Goal: Task Accomplishment & Management: Use online tool/utility

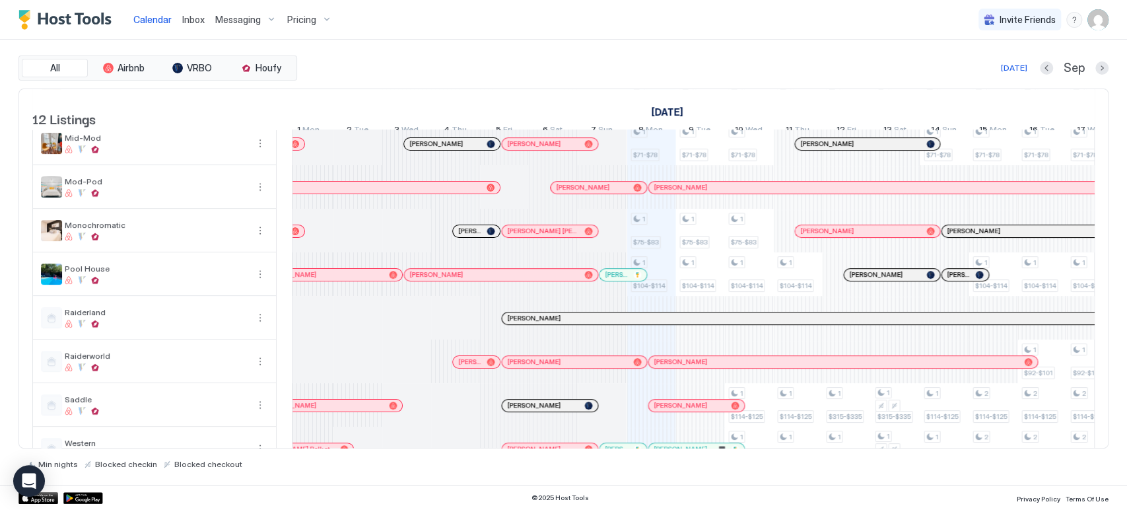
scroll to position [226, 0]
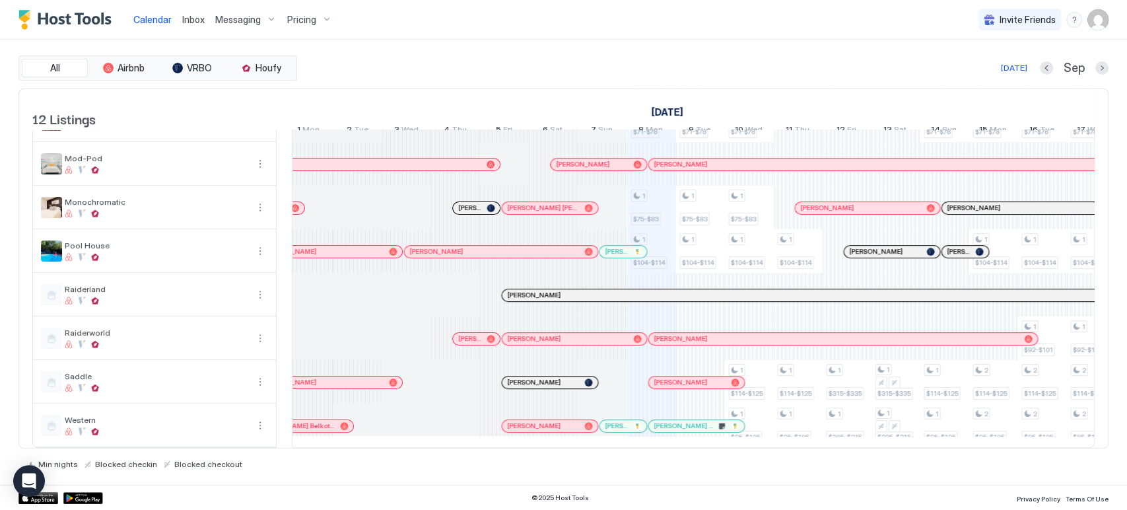
click at [635, 41] on div "All Airbnb VRBO Houfy Today Sep 12 Listings August 2025 September 2025 4 Mon 5 …" at bounding box center [563, 262] width 1090 height 445
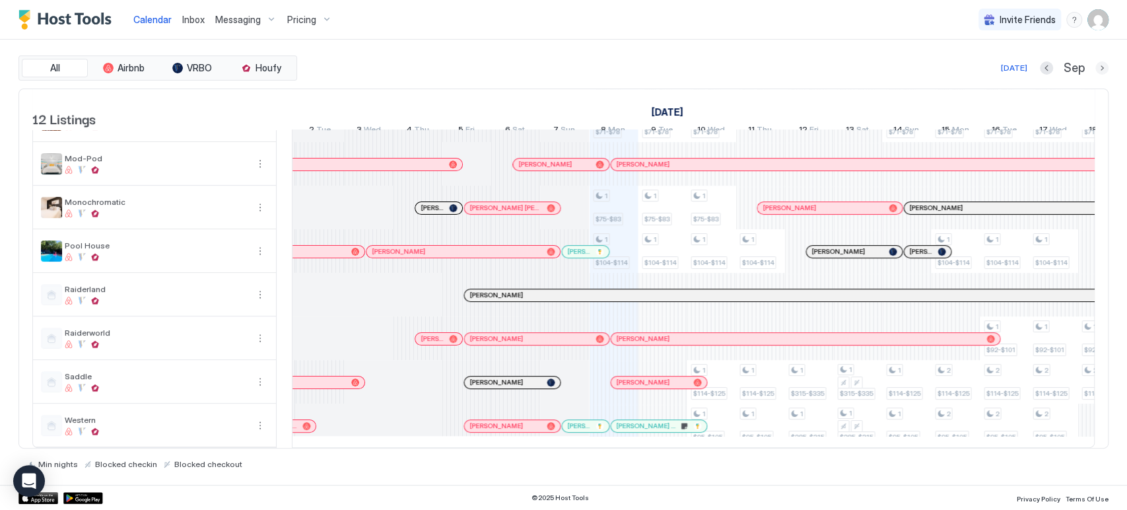
click at [1100, 73] on button "Next month" at bounding box center [1102, 67] width 13 height 13
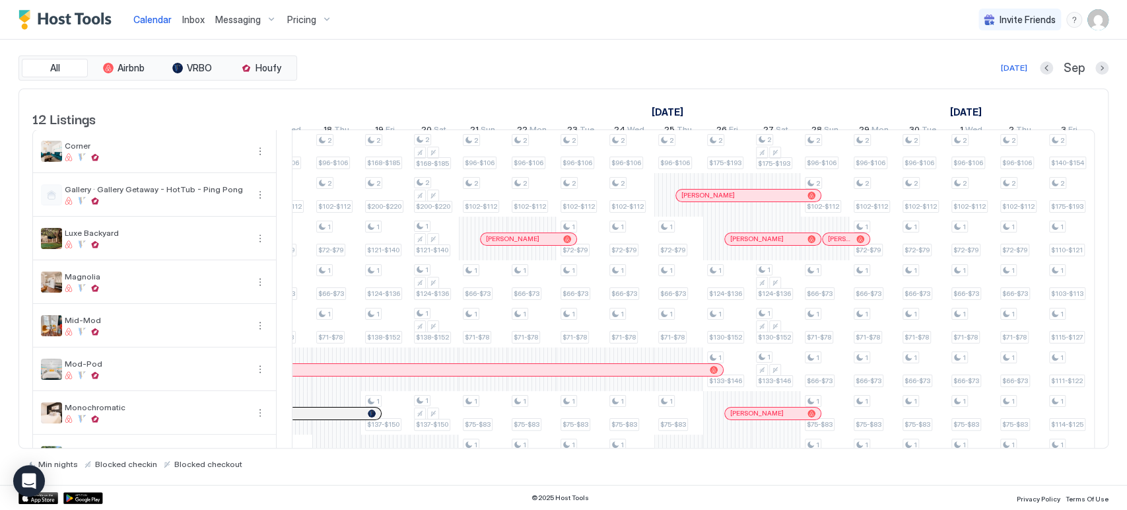
scroll to position [220, 0]
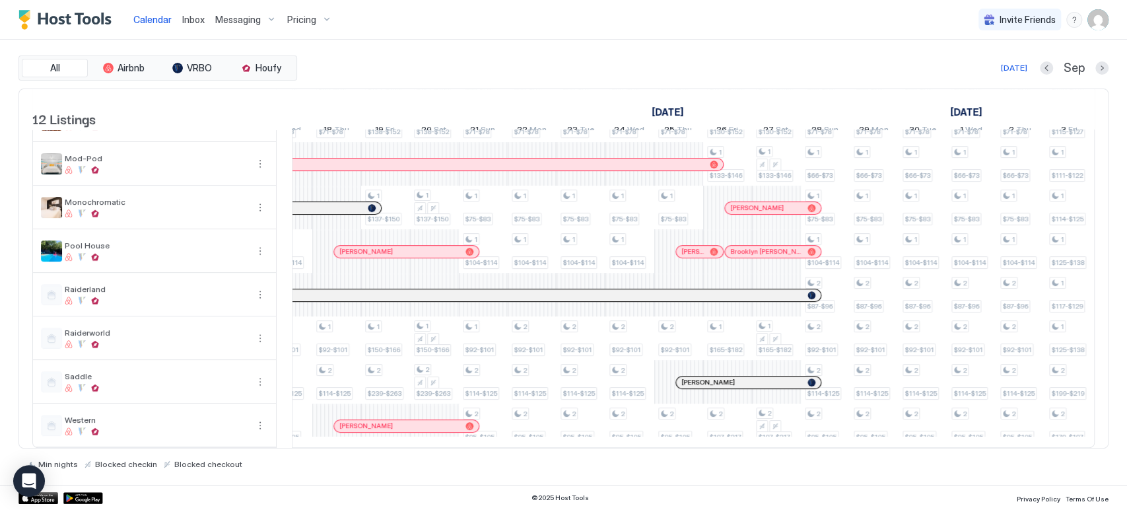
click at [729, 378] on div "[PERSON_NAME]" at bounding box center [742, 382] width 121 height 9
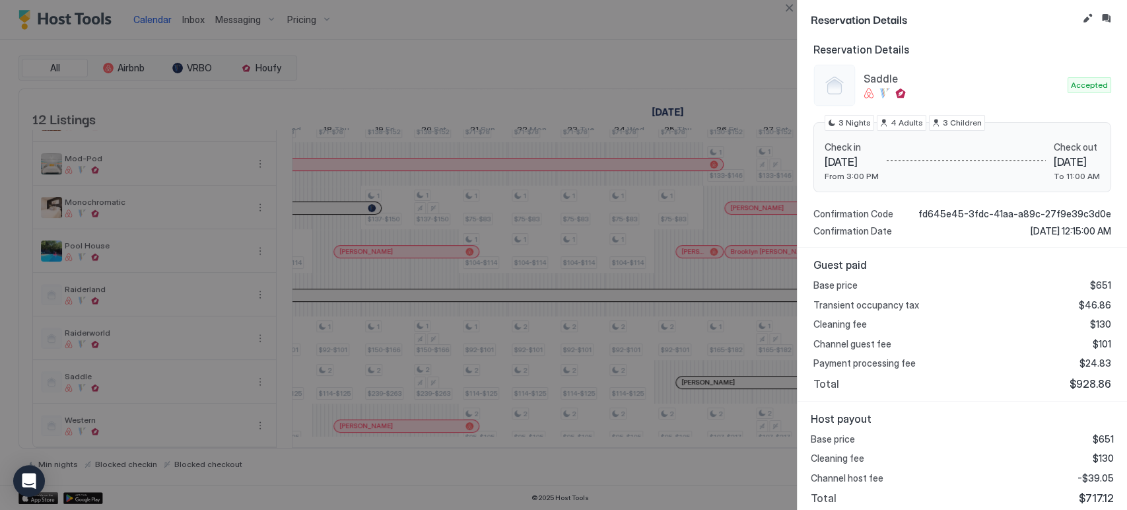
scroll to position [126, 0]
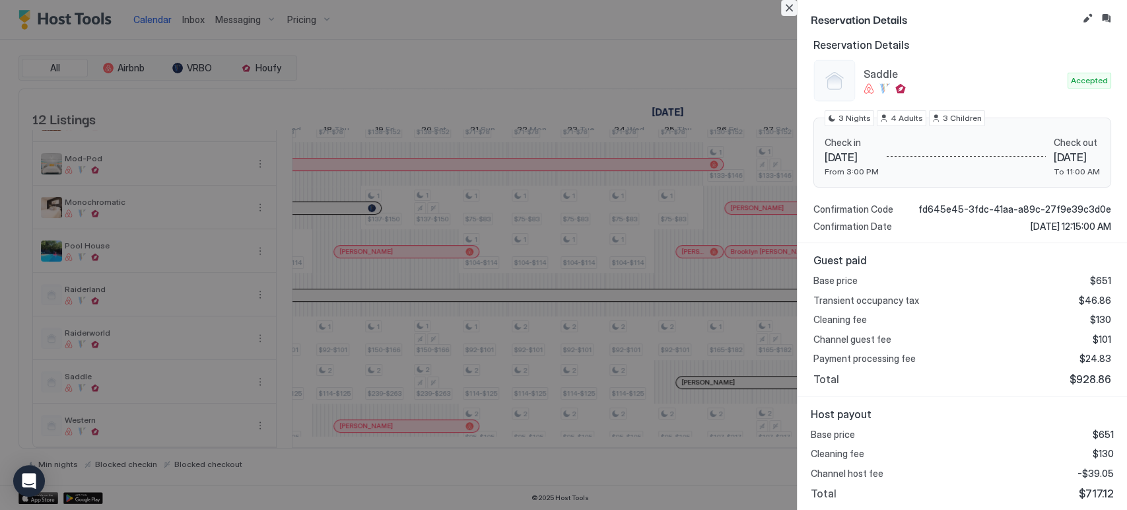
click at [792, 9] on button "Close" at bounding box center [789, 8] width 16 height 16
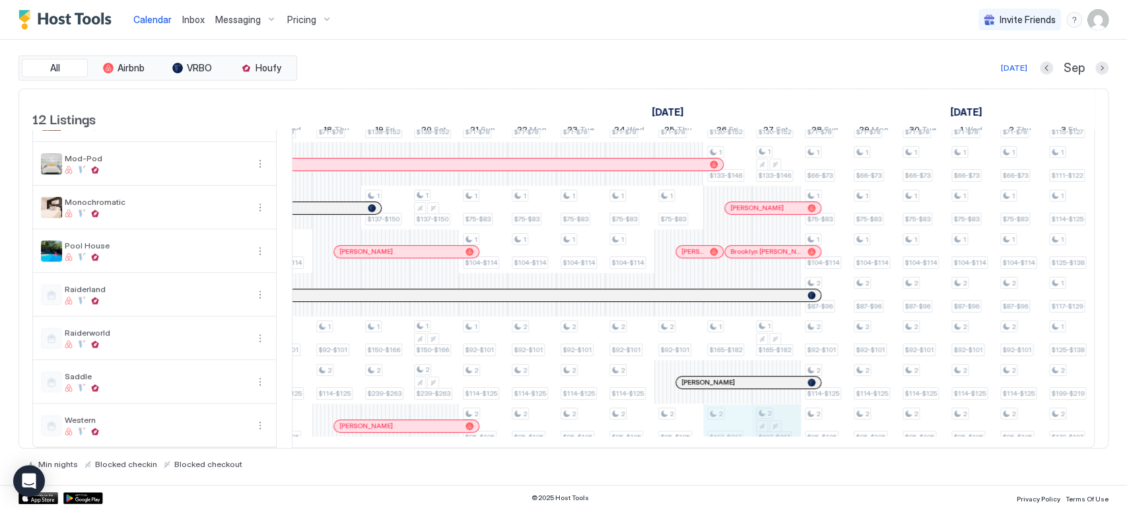
scroll to position [0, 664]
click at [772, 421] on div "1 $100-$110 1 $66-$73 1 $71-$78 1 $75-$83 1 $104-$114 1 $100-$110 1 $66-$73 1 $…" at bounding box center [996, 186] width 2737 height 522
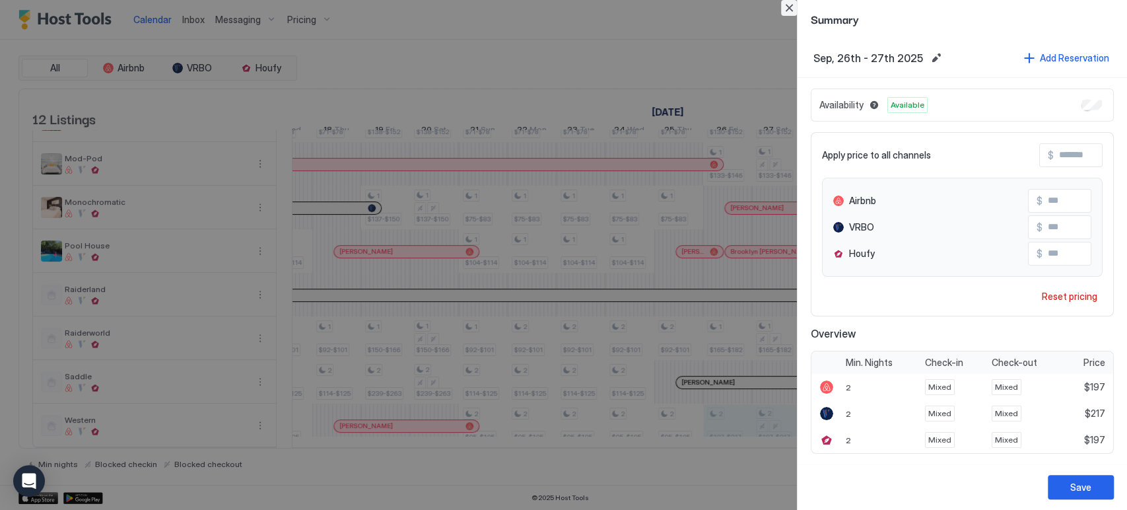
click at [784, 10] on button "Close" at bounding box center [789, 8] width 16 height 16
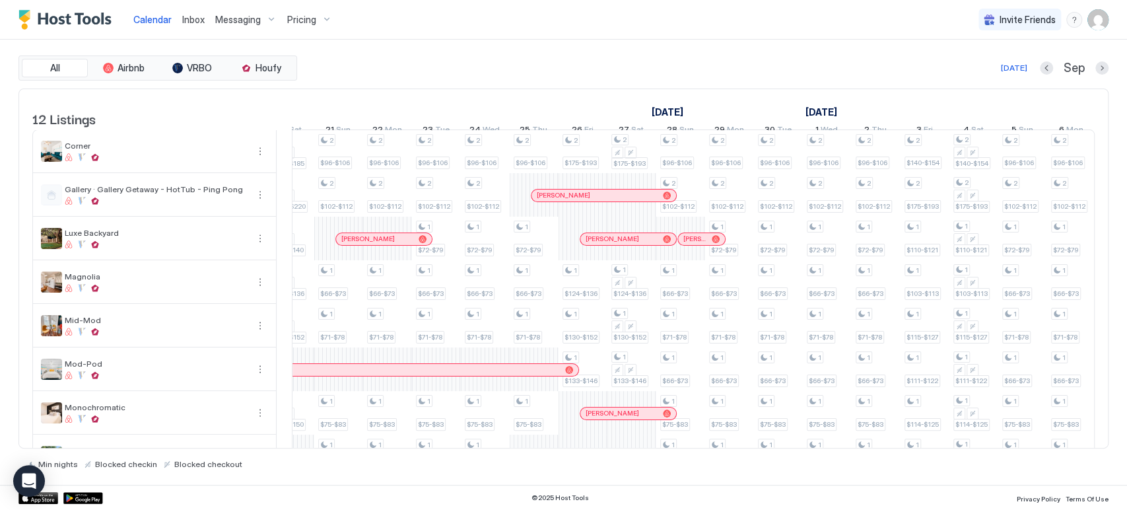
scroll to position [0, 914]
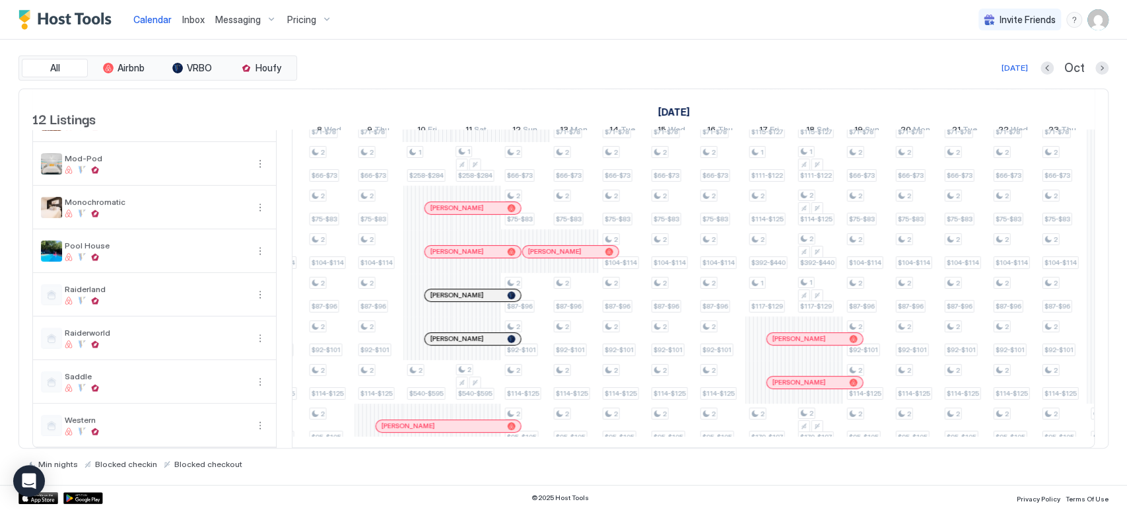
click at [0, 0] on div at bounding box center [0, 0] width 0 height 0
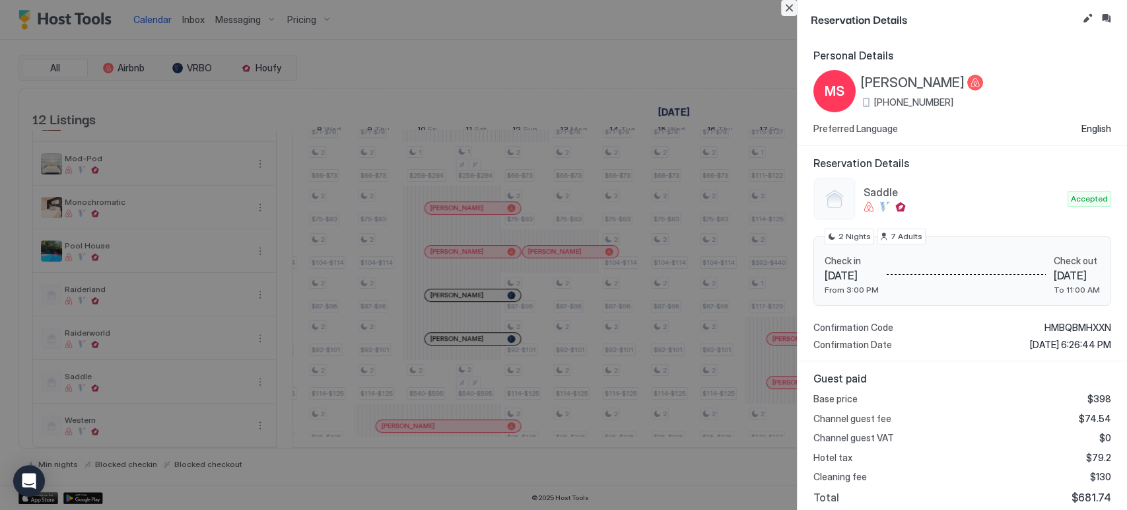
click at [793, 5] on button "Close" at bounding box center [789, 8] width 16 height 16
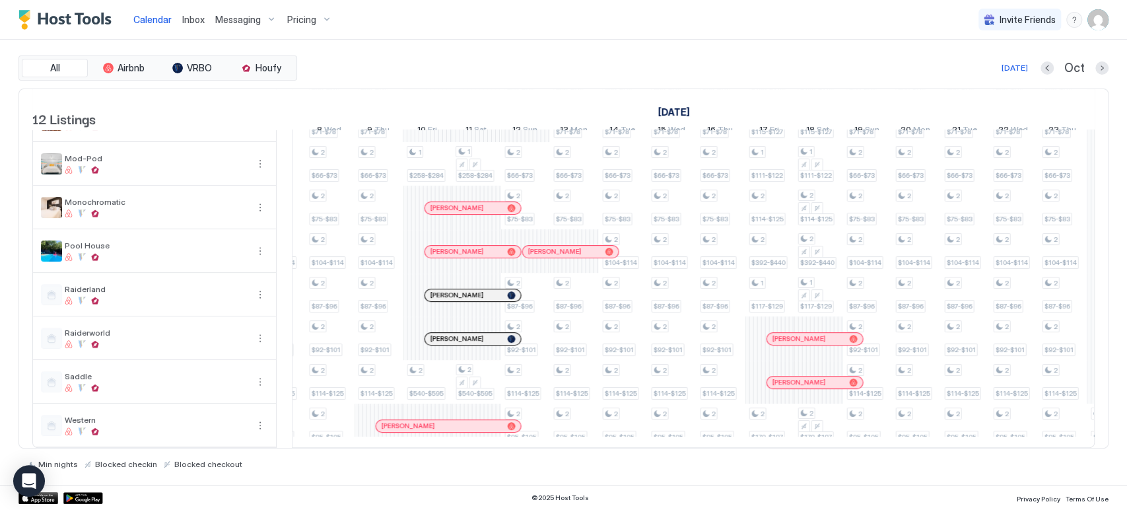
click at [820, 334] on div at bounding box center [820, 339] width 11 height 11
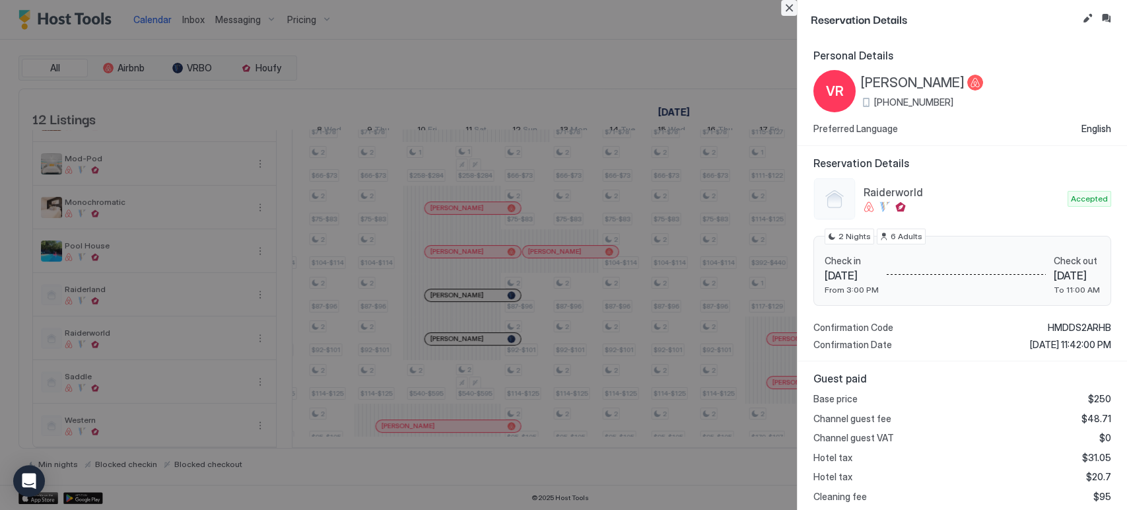
click at [789, 9] on button "Close" at bounding box center [789, 8] width 16 height 16
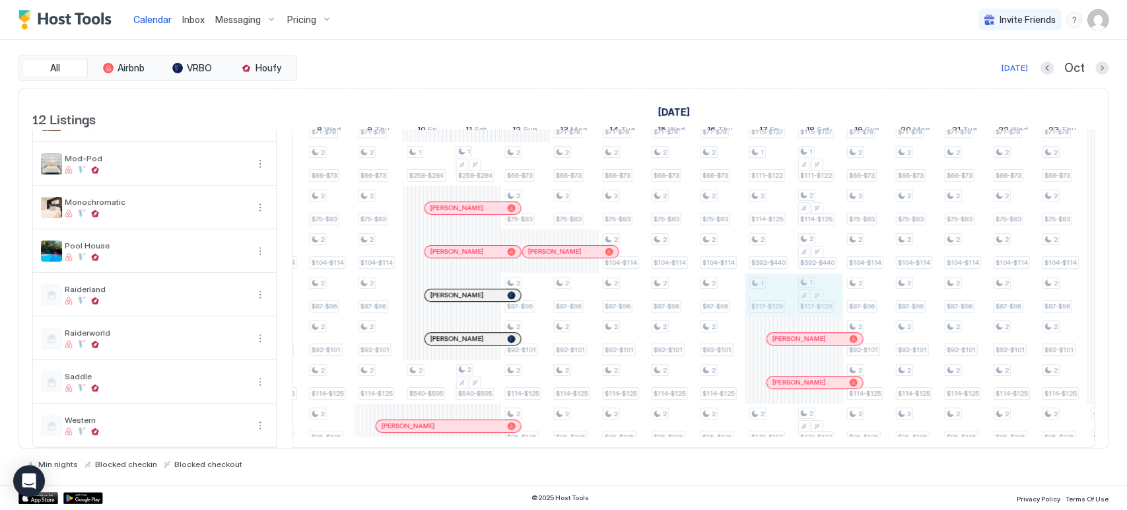
drag, startPoint x: 781, startPoint y: 284, endPoint x: 818, endPoint y: 279, distance: 36.7
click at [818, 279] on div "1 $100-$110 1 $66-$73 1 $71-$78 1 $75-$83 1 $104-$114 1 $100-$110 1 $66-$73 1 $…" at bounding box center [11, 186] width 2737 height 522
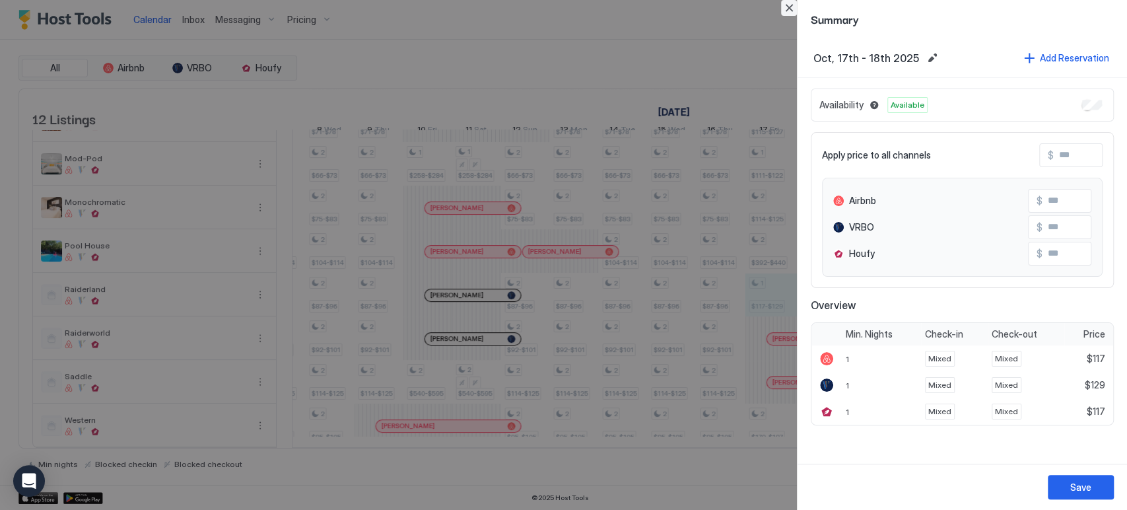
click at [783, 15] on button "Close" at bounding box center [789, 8] width 16 height 16
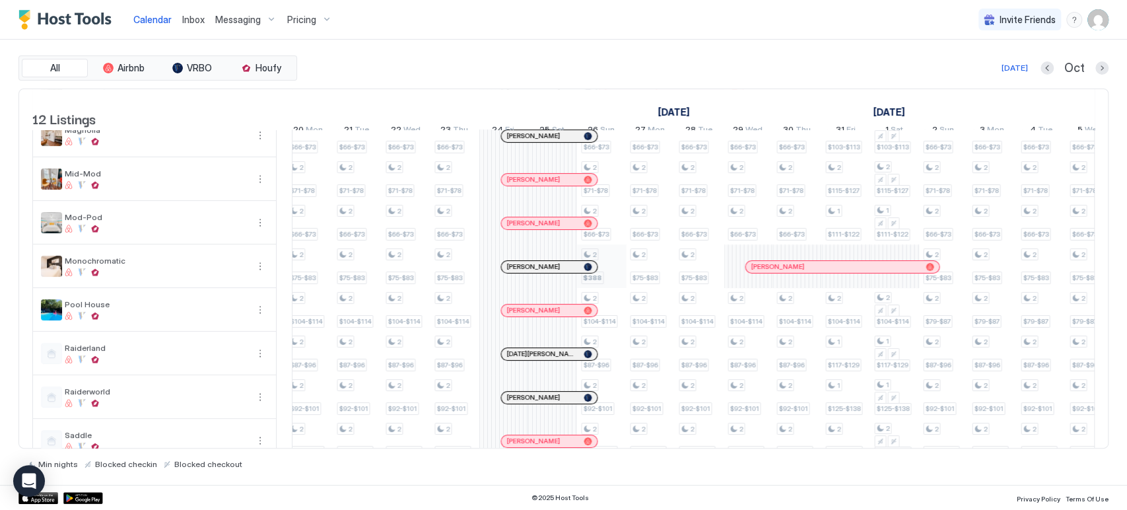
click at [612, 280] on div "2 $96-$106 2 $102-$112 1 $72-$79 1 $66-$73 1 $71-$78 1 $75-$83 1 $104-$114 2 $9…" at bounding box center [381, 244] width 2737 height 522
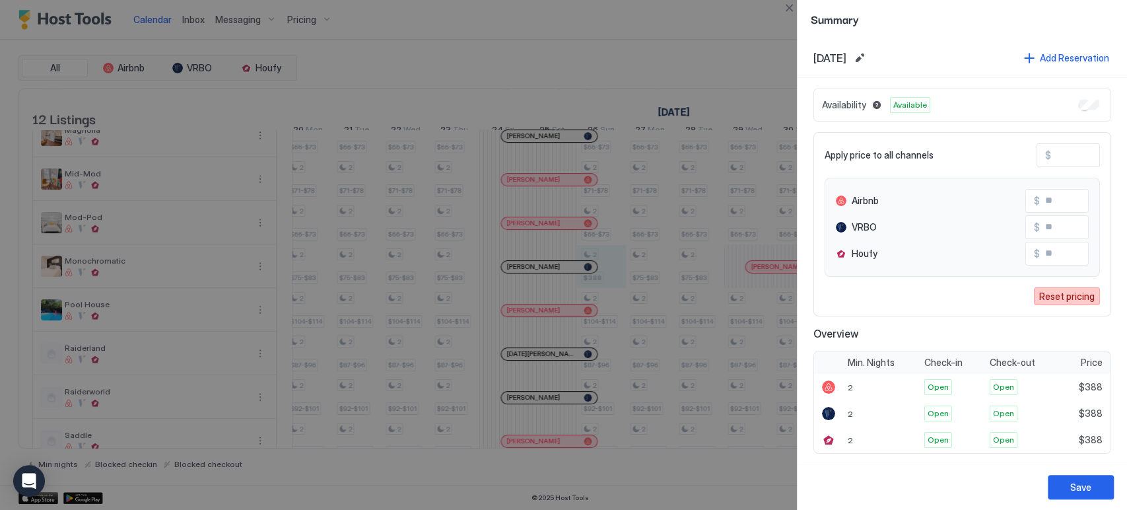
click at [1061, 300] on div "Reset pricing" at bounding box center [1067, 296] width 55 height 14
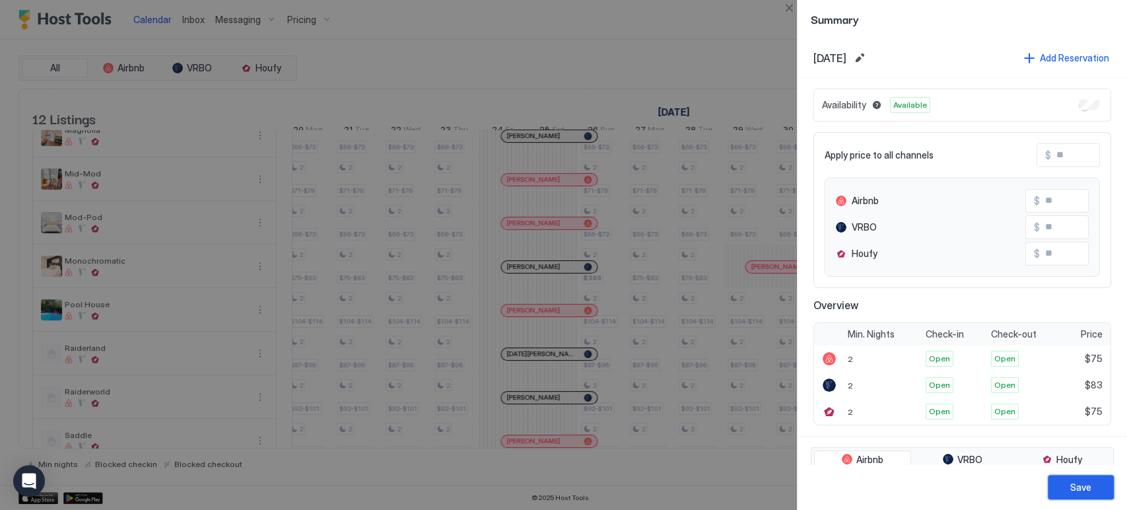
click at [1074, 488] on div "Save" at bounding box center [1081, 487] width 21 height 14
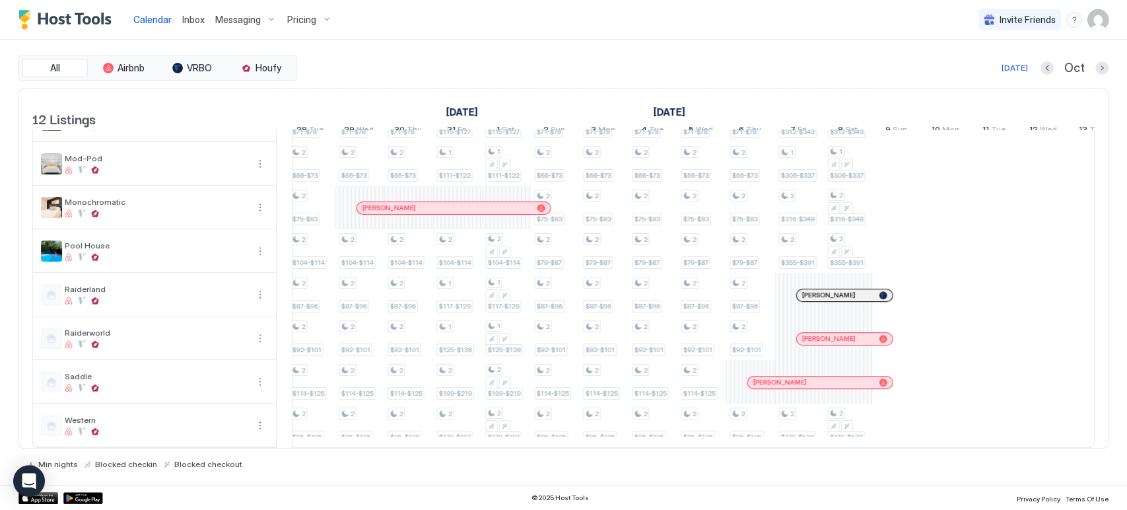
click at [857, 376] on div "[PERSON_NAME]" at bounding box center [820, 382] width 145 height 12
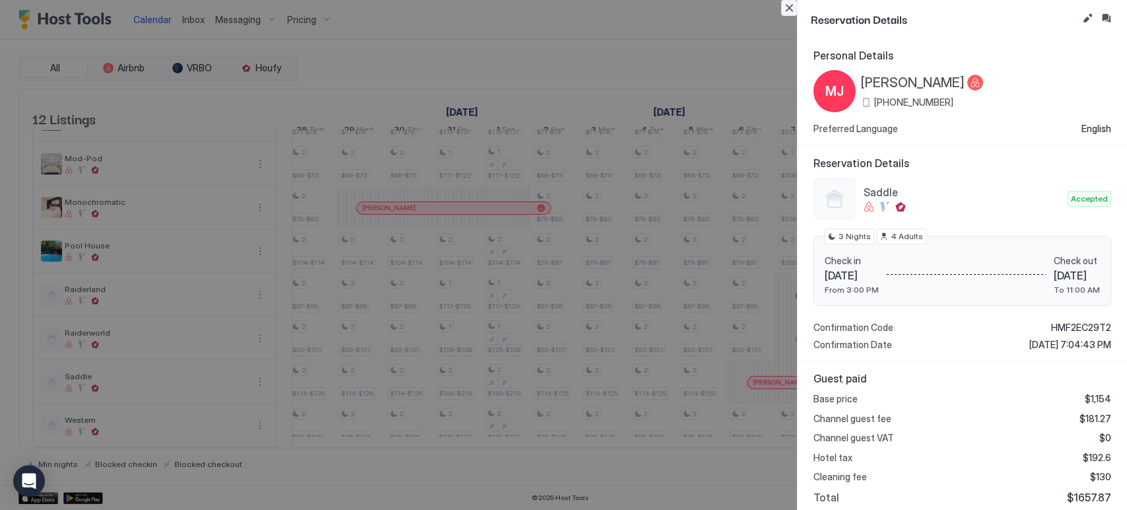
click at [793, 15] on button "Close" at bounding box center [789, 8] width 16 height 16
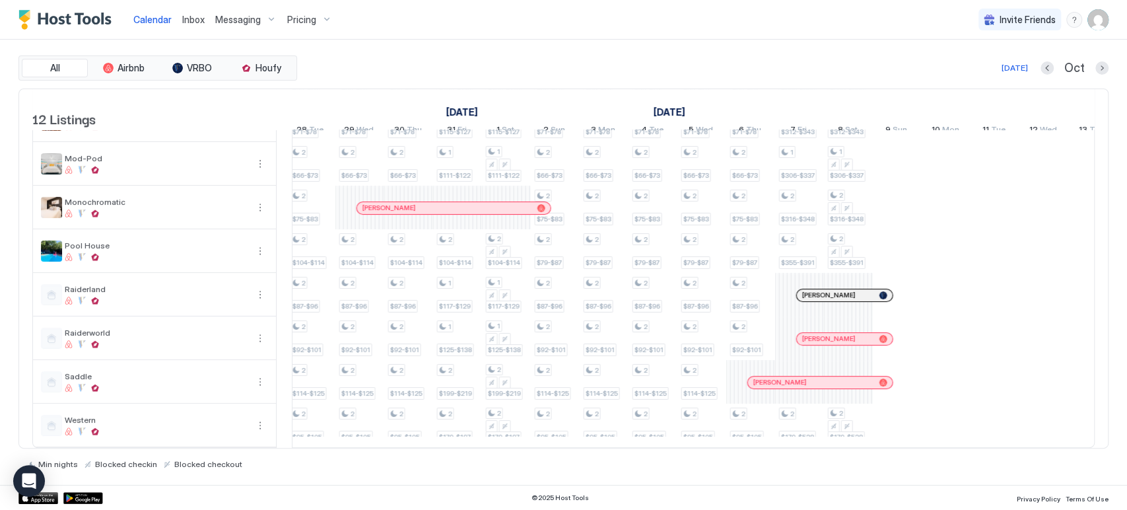
click at [831, 334] on div at bounding box center [831, 339] width 11 height 11
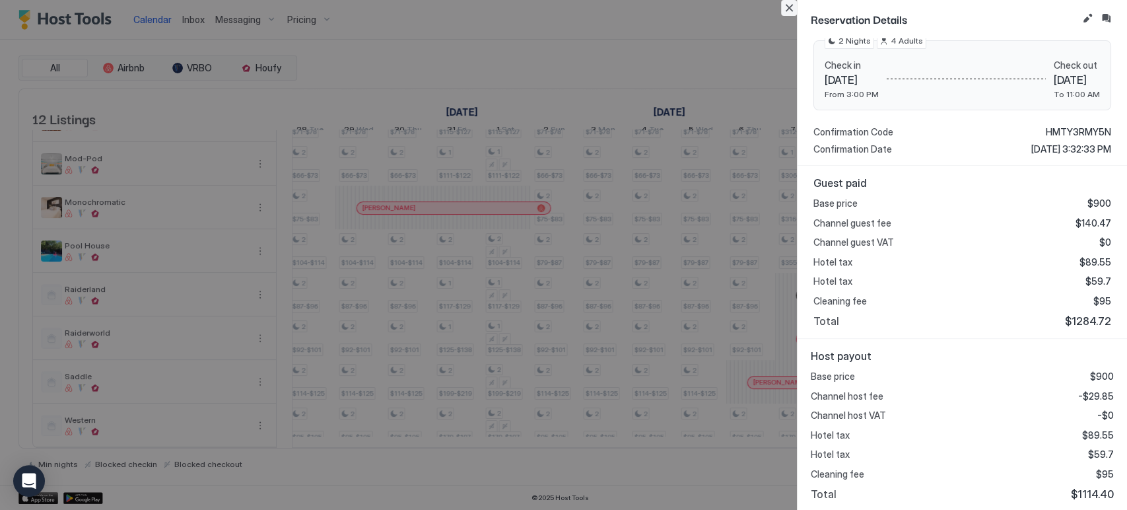
click at [786, 5] on button "Close" at bounding box center [789, 8] width 16 height 16
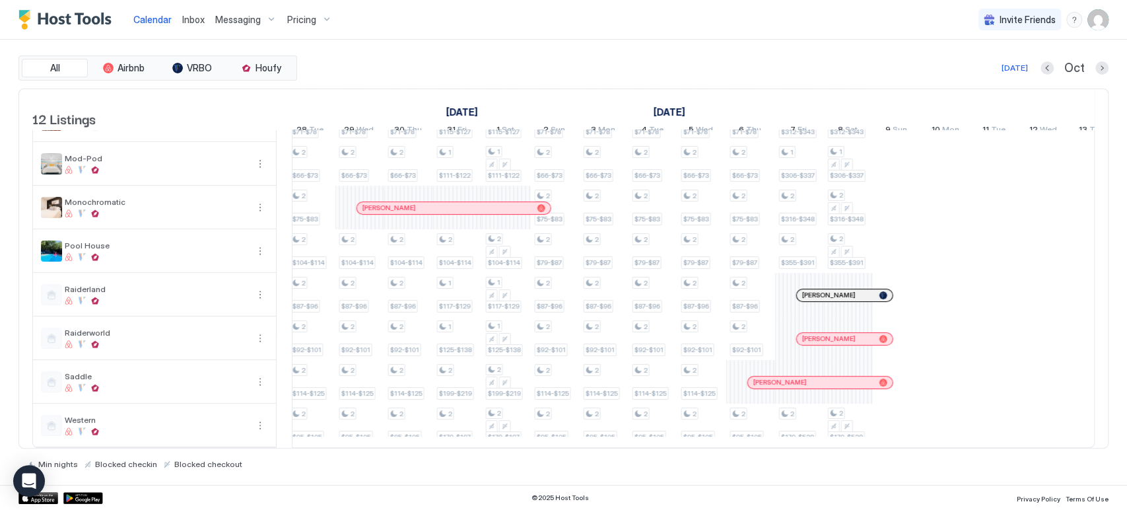
click at [830, 290] on div at bounding box center [831, 295] width 11 height 11
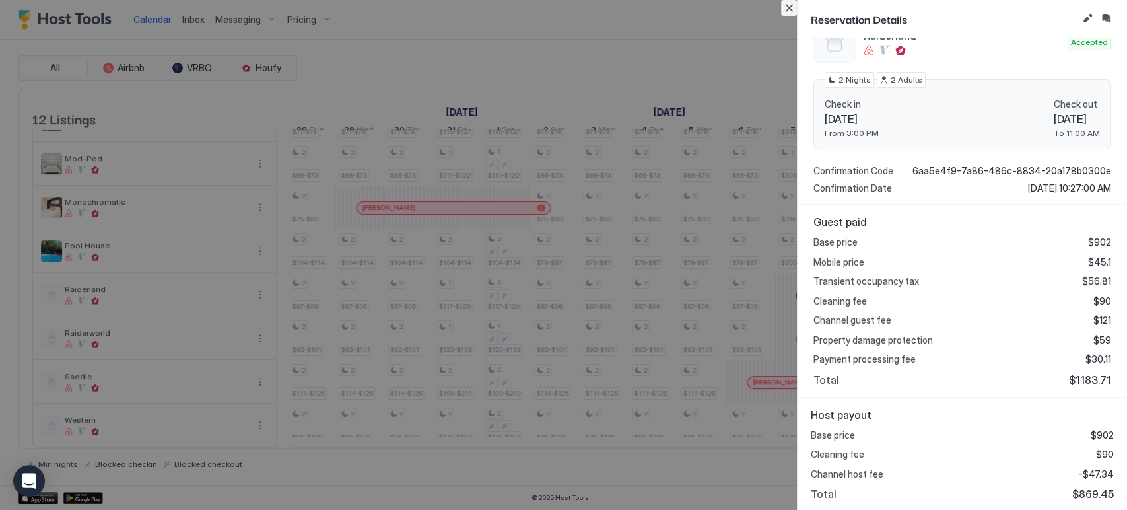
click at [790, 12] on button "Close" at bounding box center [789, 8] width 16 height 16
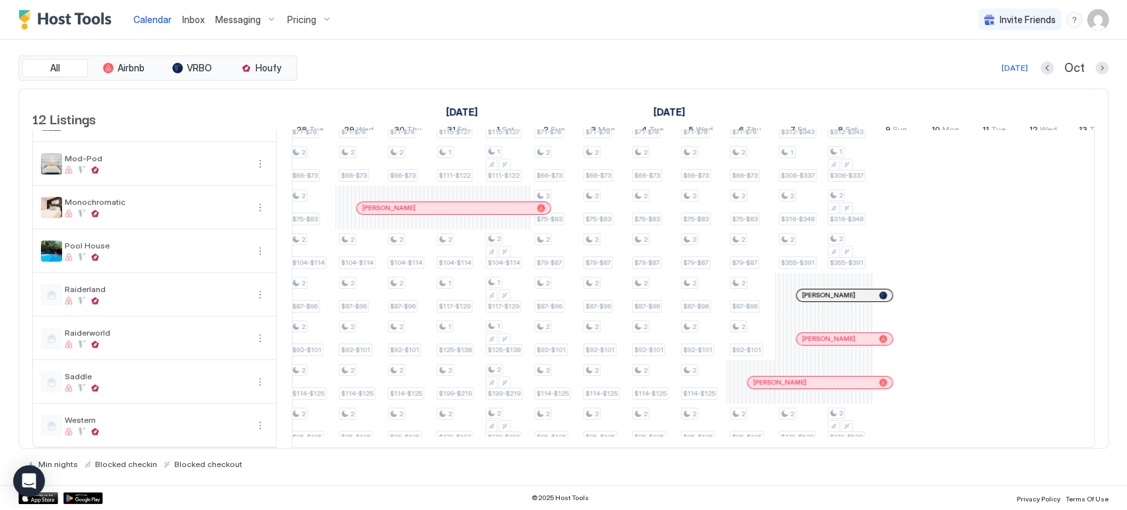
click at [840, 334] on div at bounding box center [840, 339] width 11 height 11
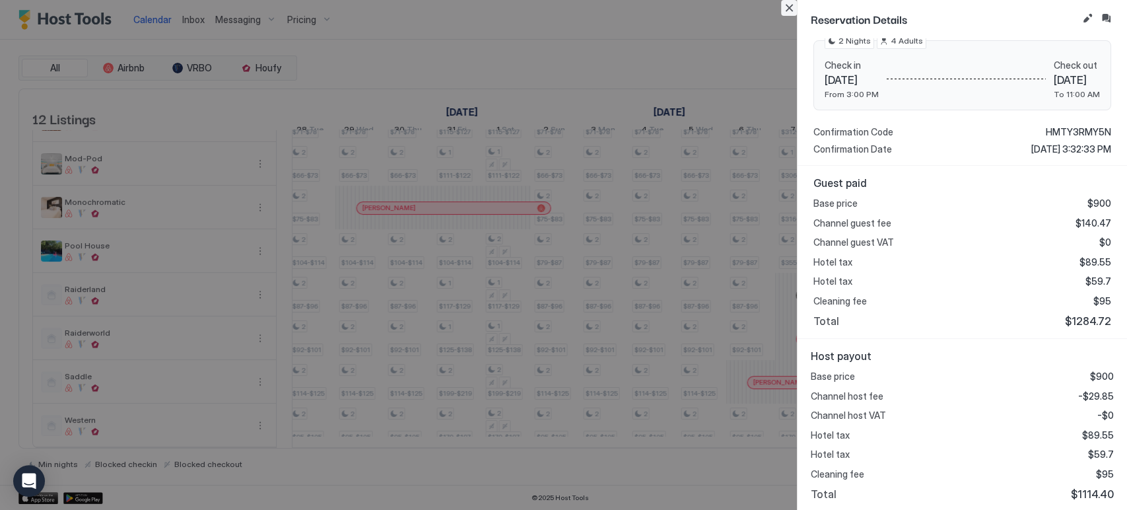
click at [787, 15] on button "Close" at bounding box center [789, 8] width 16 height 16
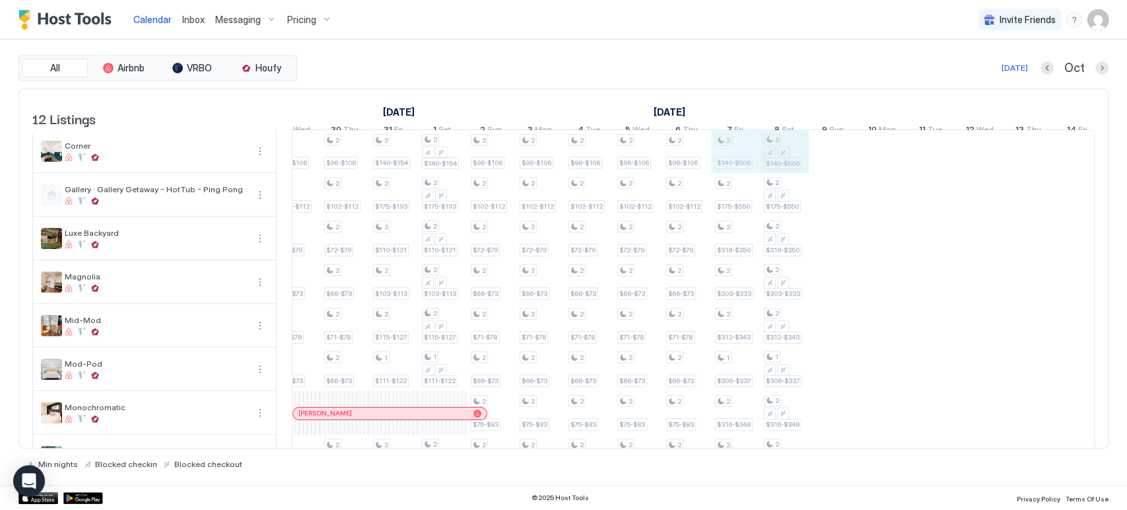
drag, startPoint x: 742, startPoint y: 162, endPoint x: 773, endPoint y: 164, distance: 31.7
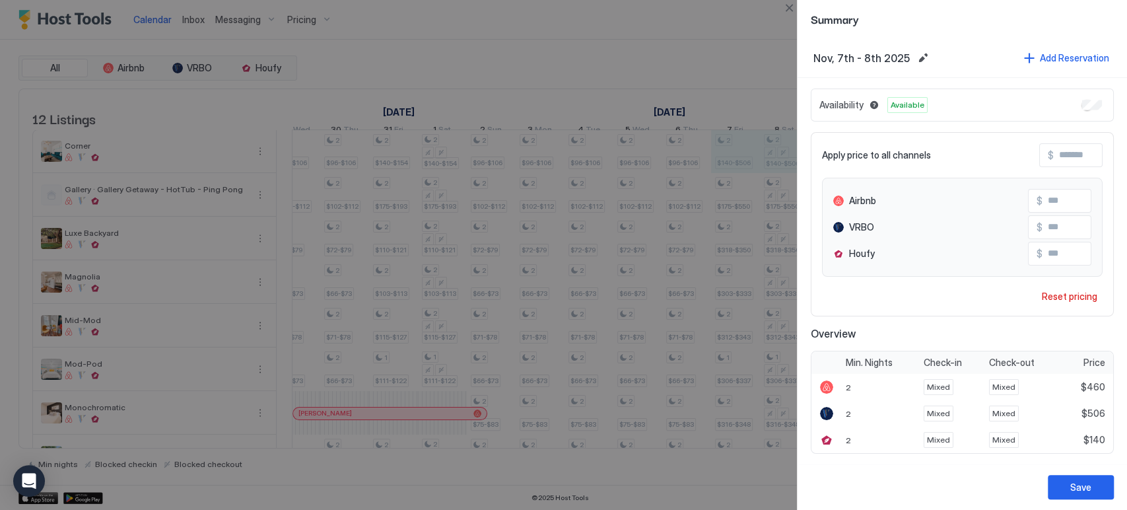
click at [1053, 248] on input "Input Field" at bounding box center [1096, 253] width 106 height 22
type input "***"
drag, startPoint x: 1081, startPoint y: 489, endPoint x: 1004, endPoint y: 425, distance: 100.3
click at [1081, 489] on div "Save" at bounding box center [1081, 487] width 21 height 14
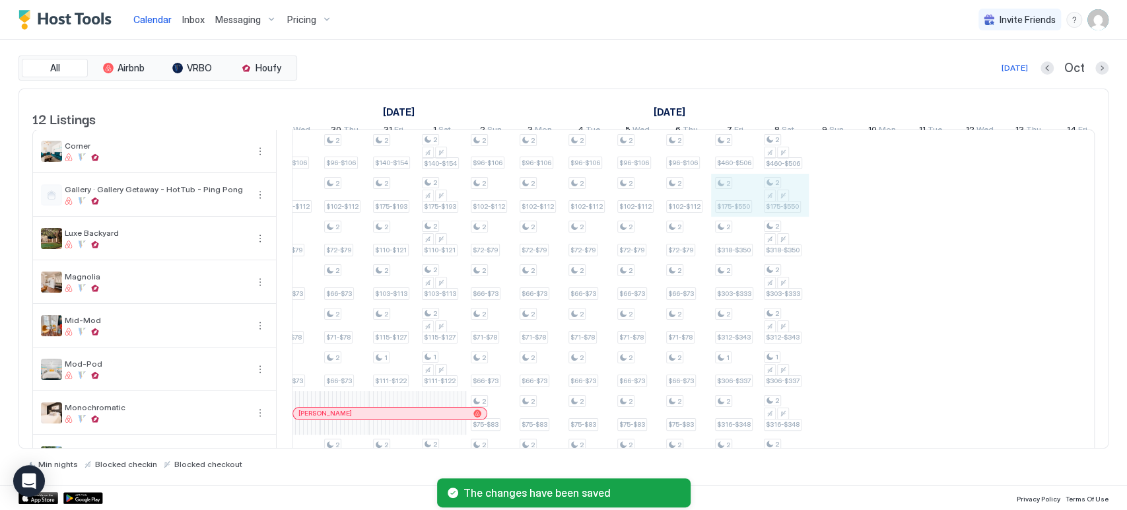
drag, startPoint x: 738, startPoint y: 200, endPoint x: 791, endPoint y: 199, distance: 52.2
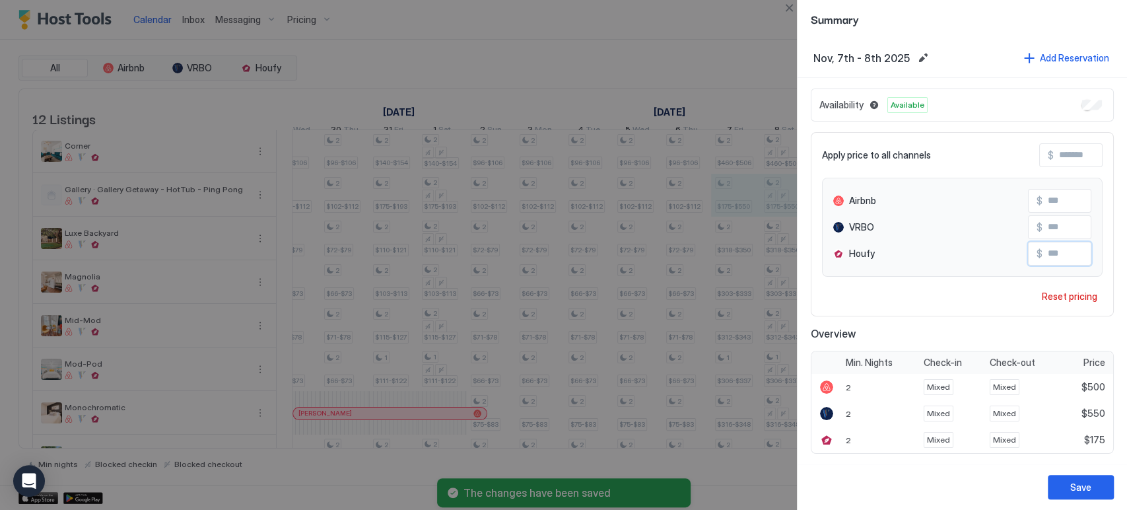
click at [1063, 251] on input "Input Field" at bounding box center [1096, 253] width 106 height 22
type input "***"
click at [1086, 497] on button "Save" at bounding box center [1081, 487] width 66 height 24
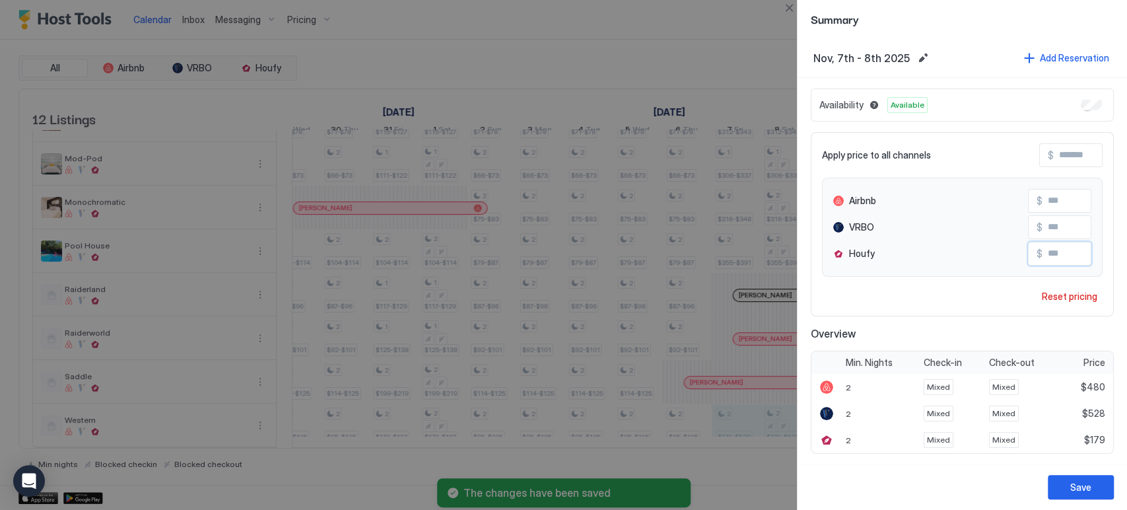
click at [1072, 261] on input "Input Field" at bounding box center [1096, 253] width 106 height 22
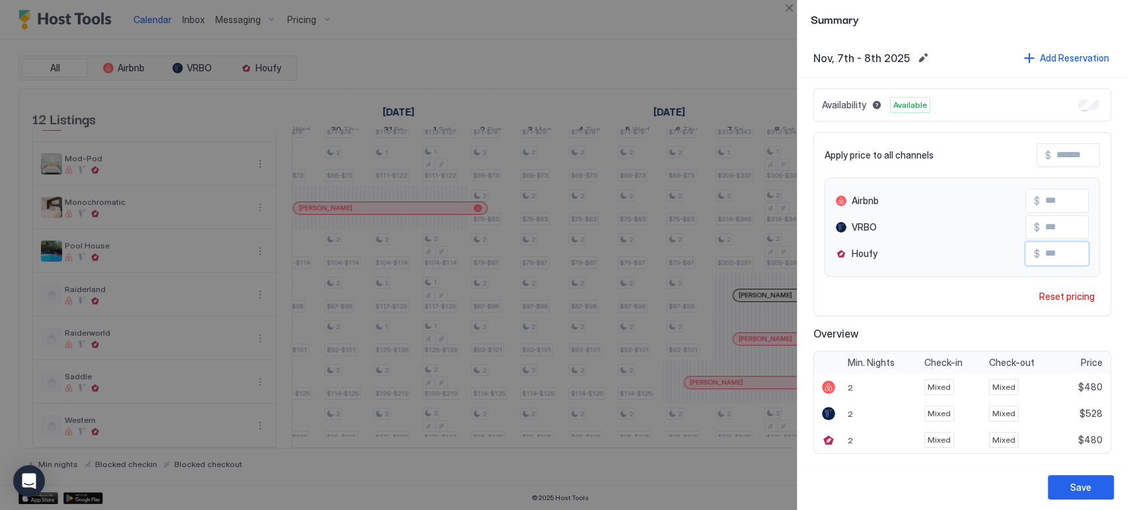
type input "***"
click at [1096, 493] on button "Save" at bounding box center [1081, 487] width 66 height 24
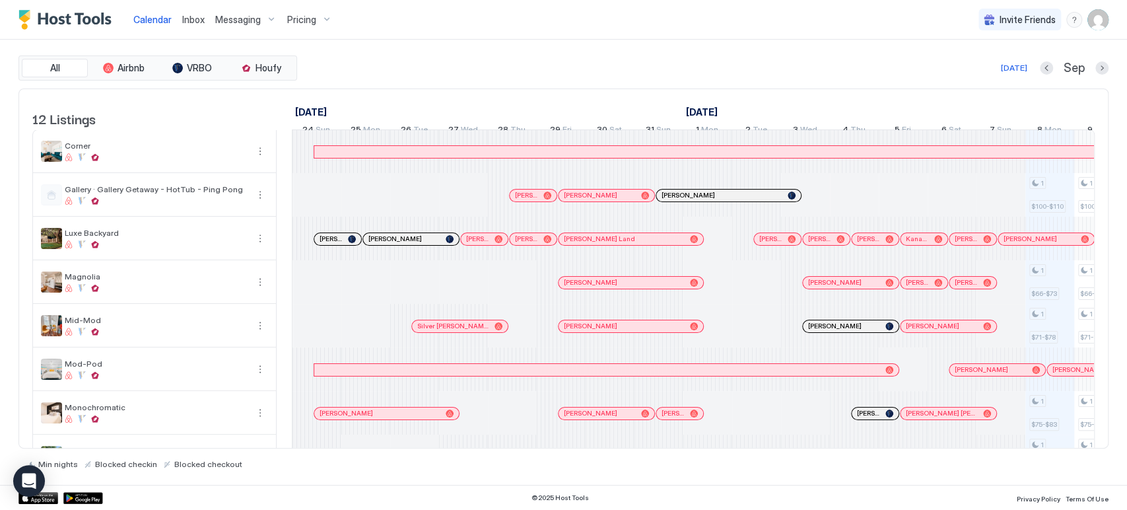
scroll to position [0, 734]
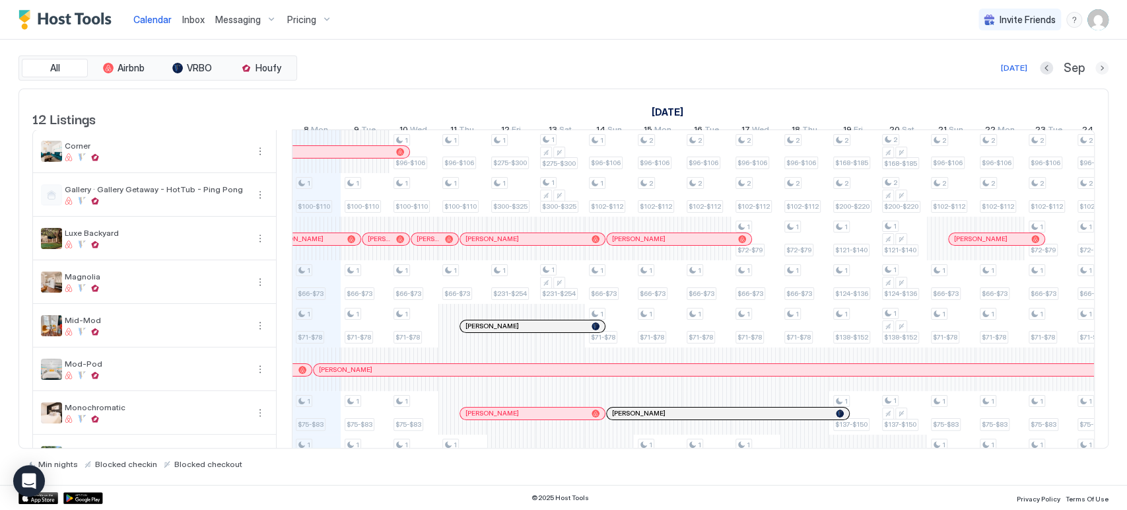
click at [1099, 67] on button "Next month" at bounding box center [1102, 67] width 13 height 13
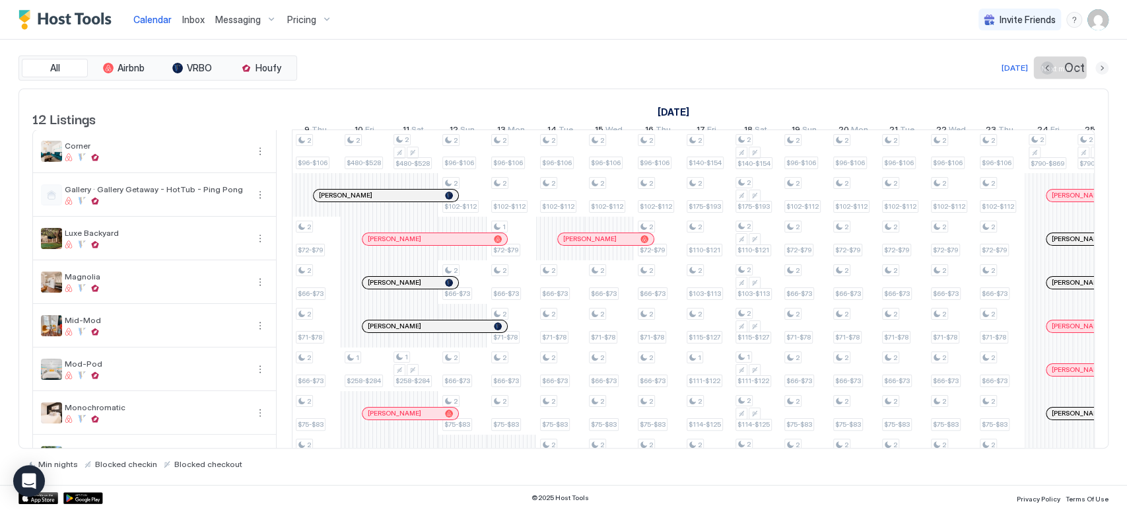
click at [1099, 67] on button "Next month" at bounding box center [1102, 67] width 13 height 13
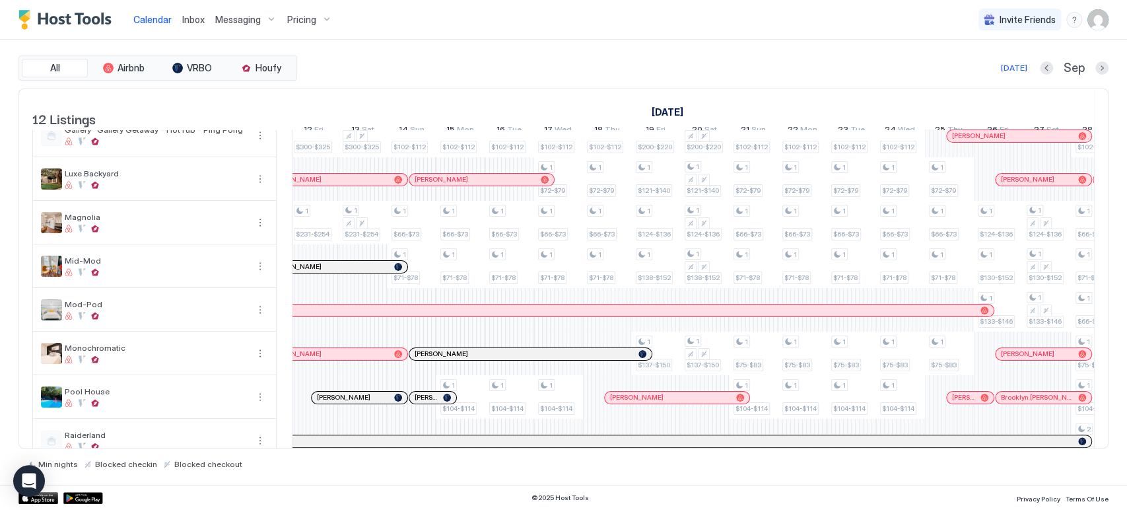
scroll to position [0, 0]
